Goal: Navigation & Orientation: Find specific page/section

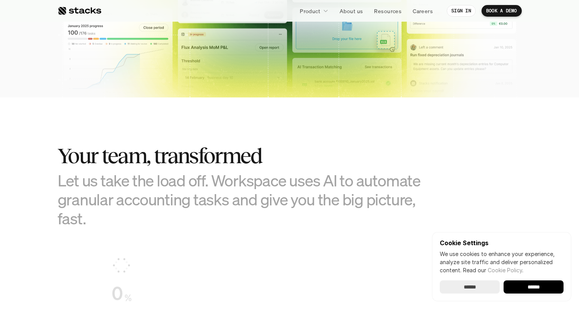
scroll to position [473, 0]
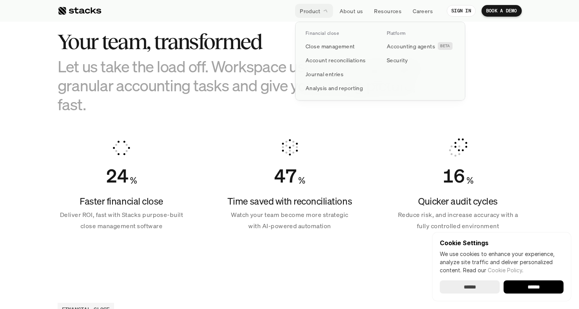
click at [308, 11] on p "Product" at bounding box center [310, 11] width 21 height 8
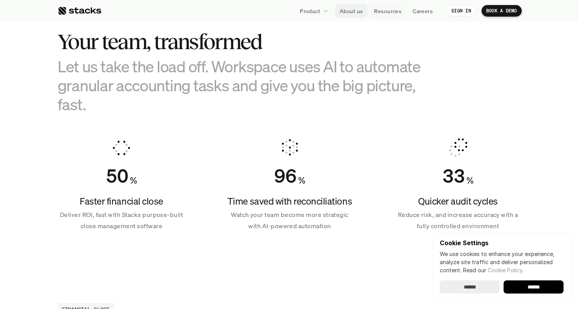
click at [358, 11] on p "About us" at bounding box center [351, 11] width 23 height 8
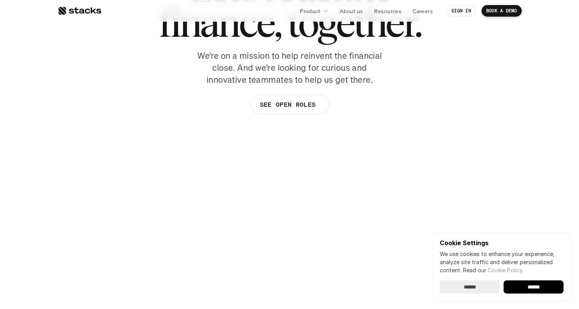
scroll to position [93, 0]
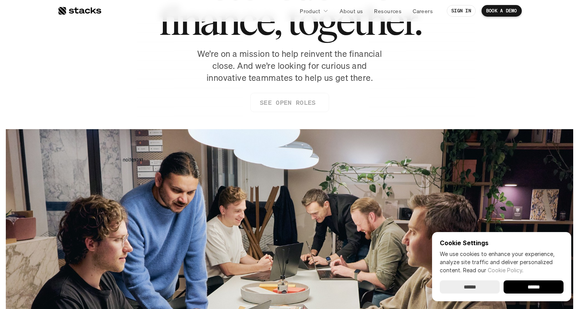
click at [291, 103] on p "SEE OPEN ROLES" at bounding box center [288, 102] width 56 height 11
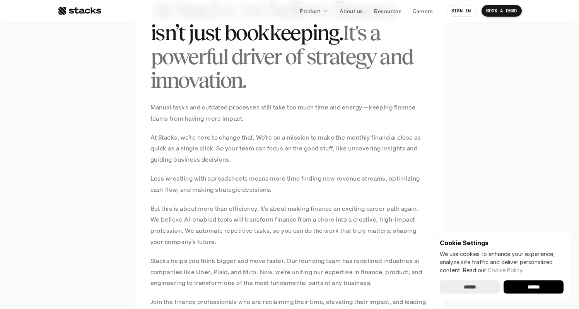
scroll to position [593, 0]
click at [166, 108] on p "Manual tasks and outdated processes still take too much time and energy—keeping…" at bounding box center [289, 112] width 279 height 22
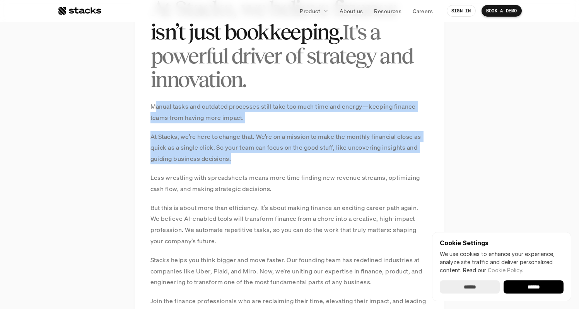
drag, startPoint x: 154, startPoint y: 109, endPoint x: 337, endPoint y: 155, distance: 188.7
click at [337, 155] on div "Manual tasks and outdated processes still take too much time and energy—keeping…" at bounding box center [289, 215] width 279 height 228
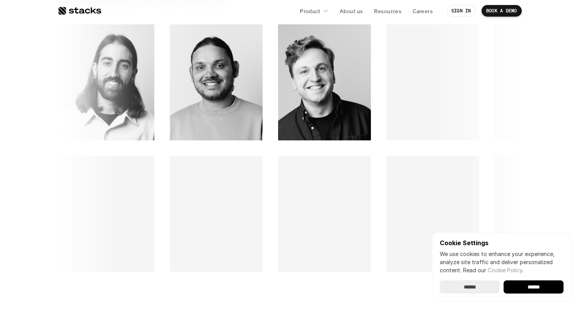
scroll to position [1117, 0]
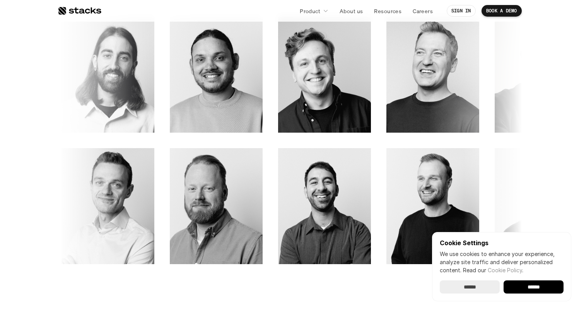
drag, startPoint x: 75, startPoint y: 104, endPoint x: 168, endPoint y: 105, distance: 92.9
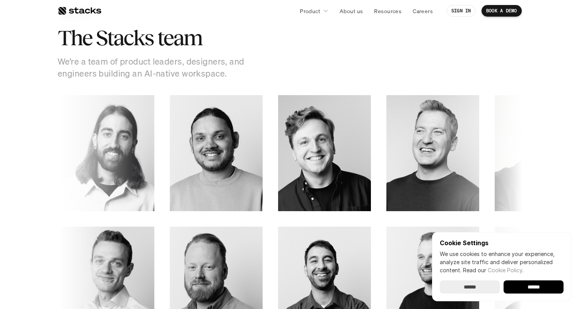
scroll to position [1023, 0]
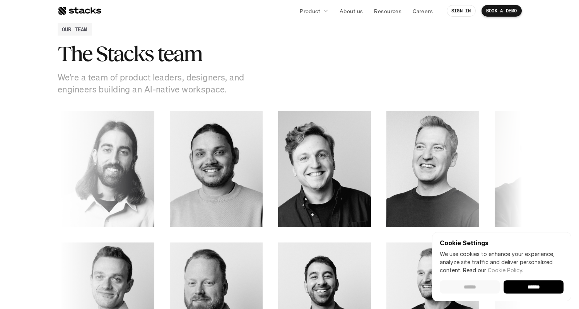
click at [482, 287] on input "******" at bounding box center [470, 286] width 60 height 13
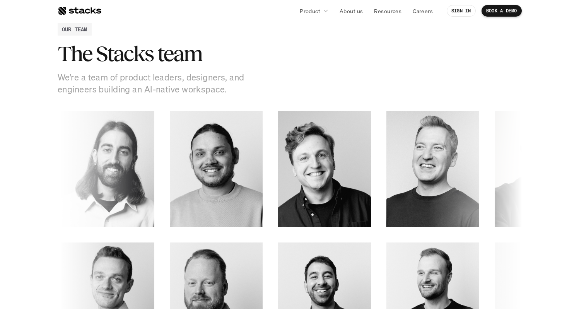
drag, startPoint x: 170, startPoint y: 151, endPoint x: 409, endPoint y: 174, distance: 240.2
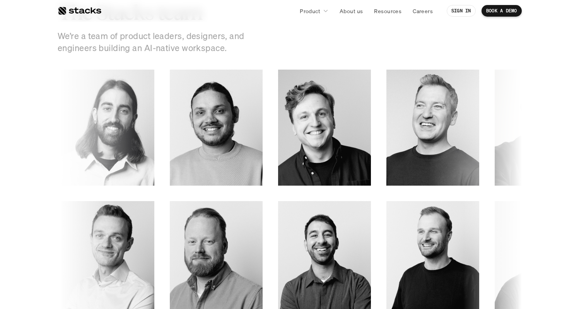
scroll to position [1079, 0]
